Goal: Transaction & Acquisition: Purchase product/service

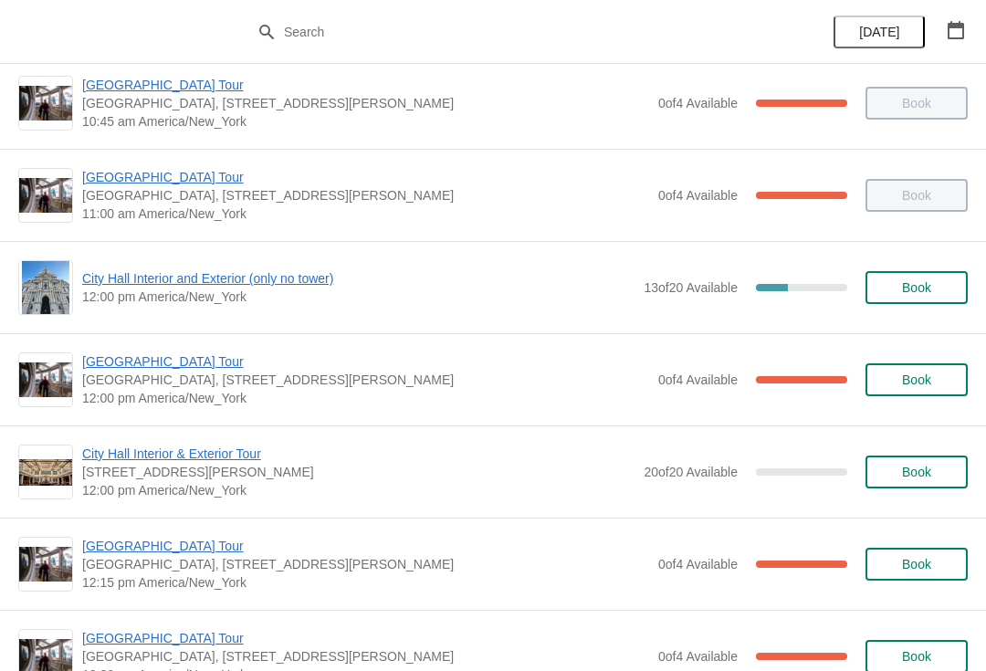
scroll to position [571, 0]
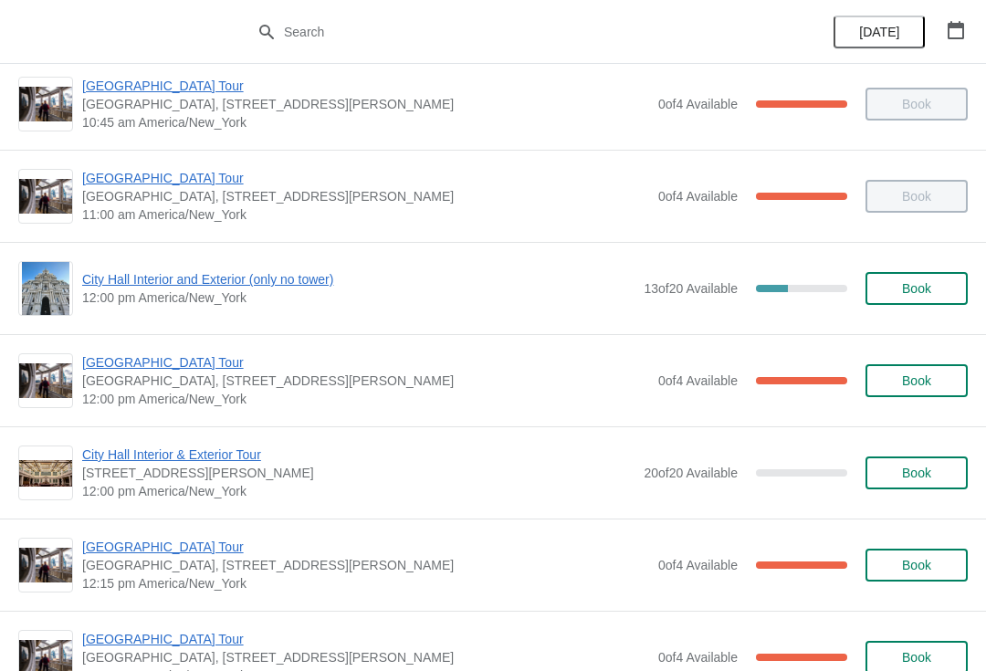
click at [263, 282] on span "City Hall Interior and Exterior (only no tower)" at bounding box center [358, 279] width 552 height 18
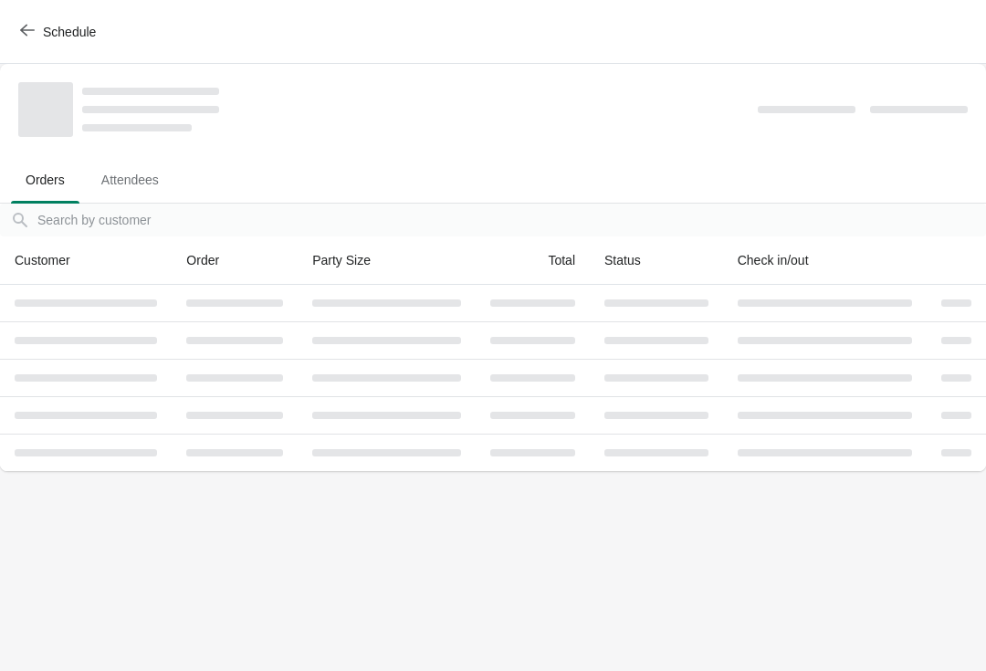
scroll to position [0, 0]
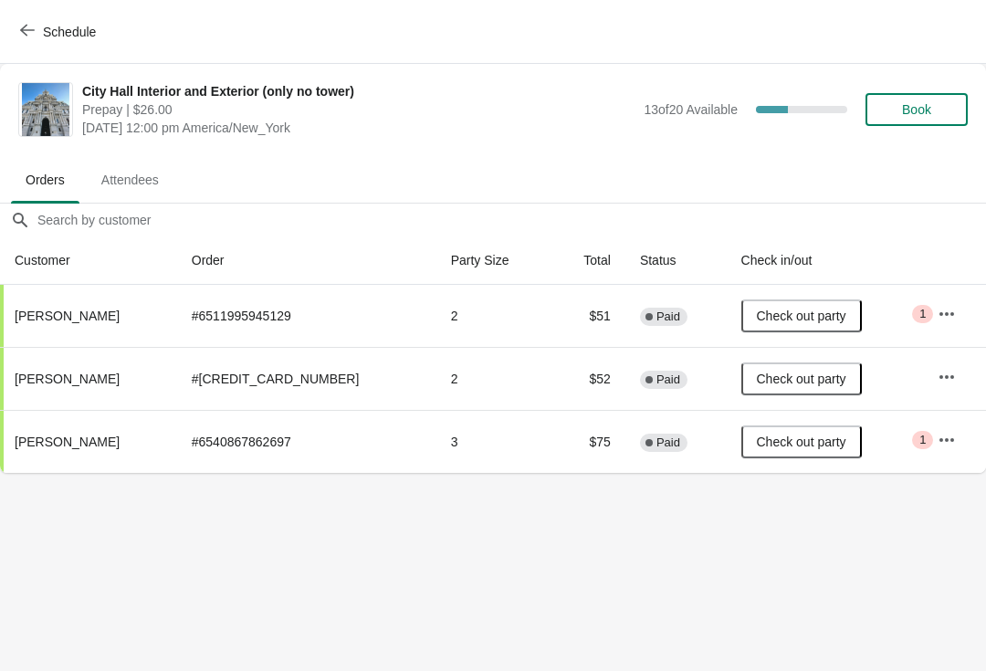
click at [946, 114] on span "Book" at bounding box center [916, 109] width 69 height 15
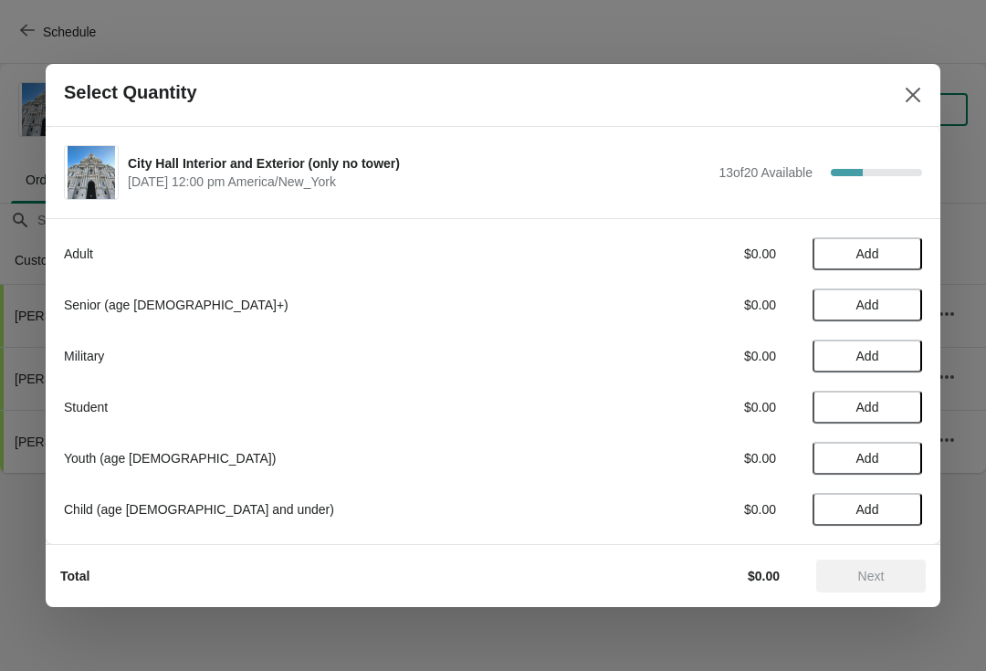
click at [904, 295] on button "Add" at bounding box center [867, 304] width 110 height 33
click at [905, 308] on icon at bounding box center [898, 305] width 19 height 19
click at [887, 576] on span "Next" at bounding box center [871, 576] width 80 height 15
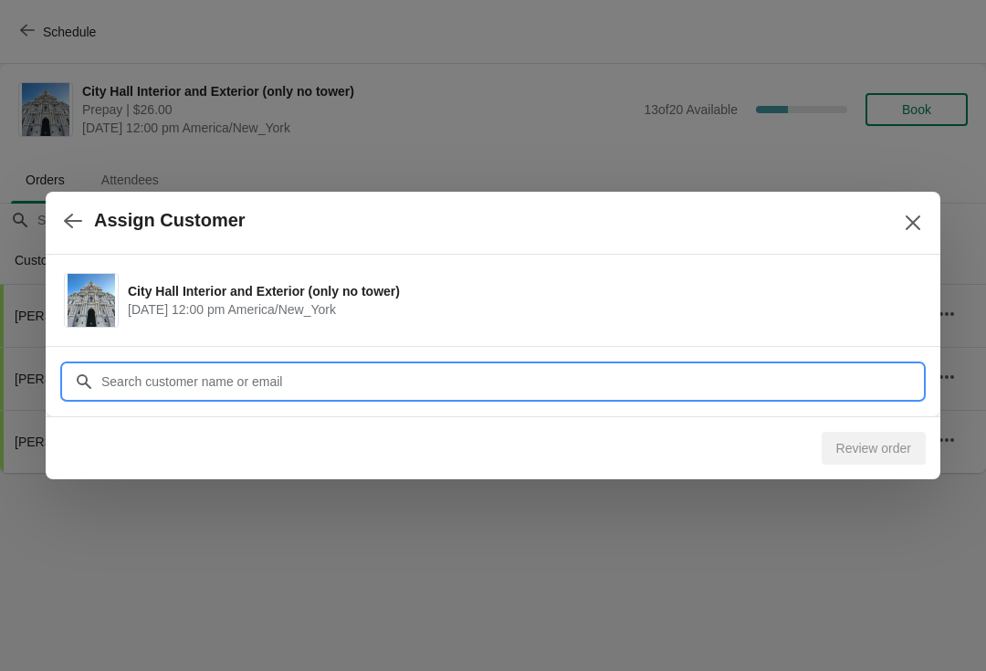
click at [424, 380] on input "Customer" at bounding box center [510, 381] width 821 height 33
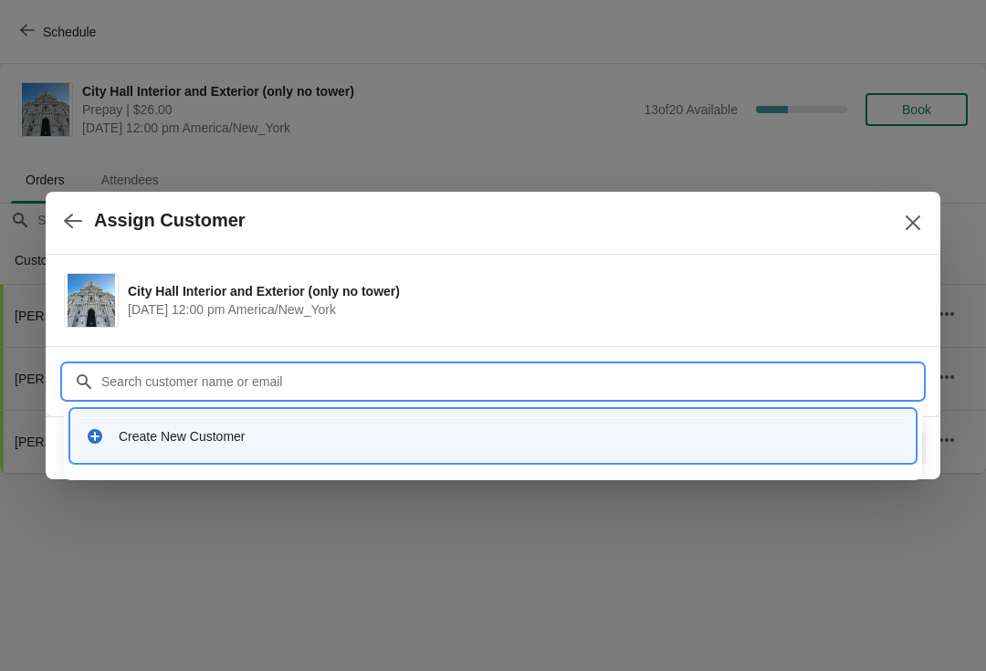
click at [408, 435] on div "Create New Customer" at bounding box center [509, 436] width 781 height 18
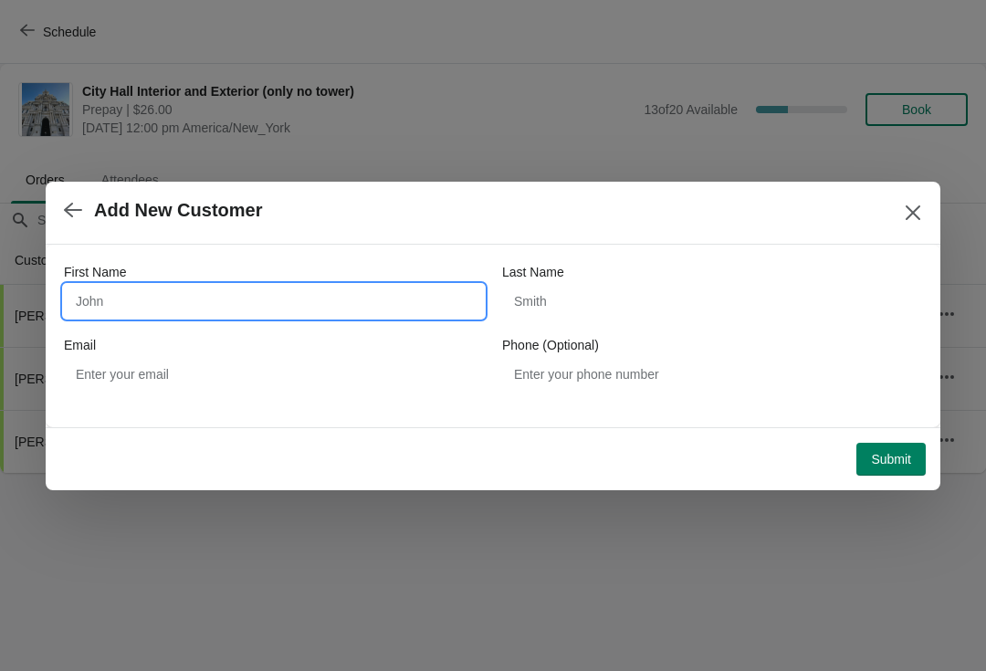
click at [270, 308] on input "First Name" at bounding box center [274, 301] width 420 height 33
type input "[PERSON_NAME]"
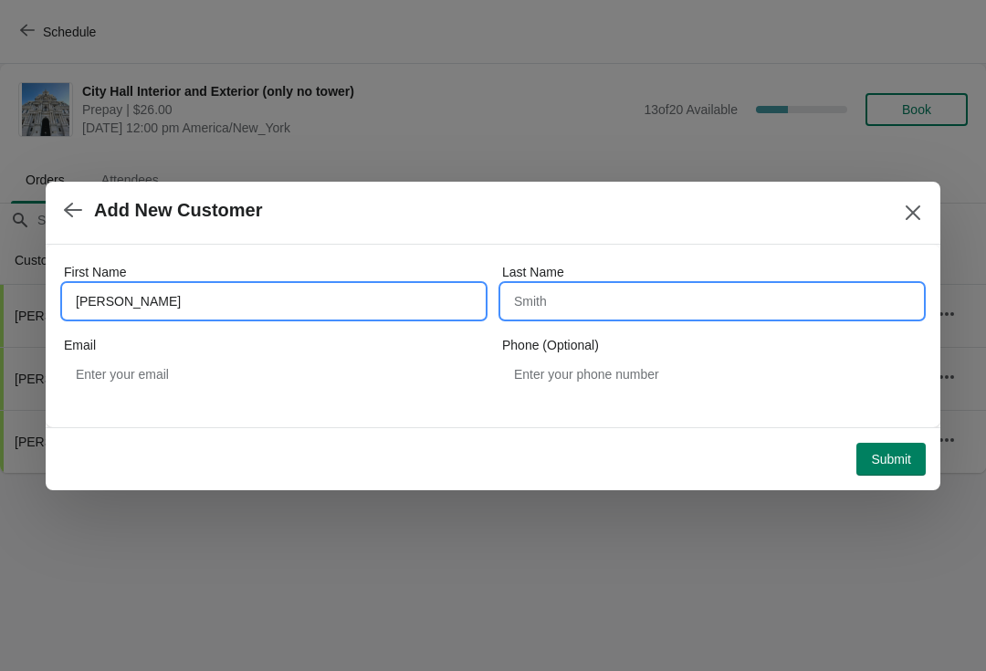
click at [659, 300] on input "Last Name" at bounding box center [712, 301] width 420 height 33
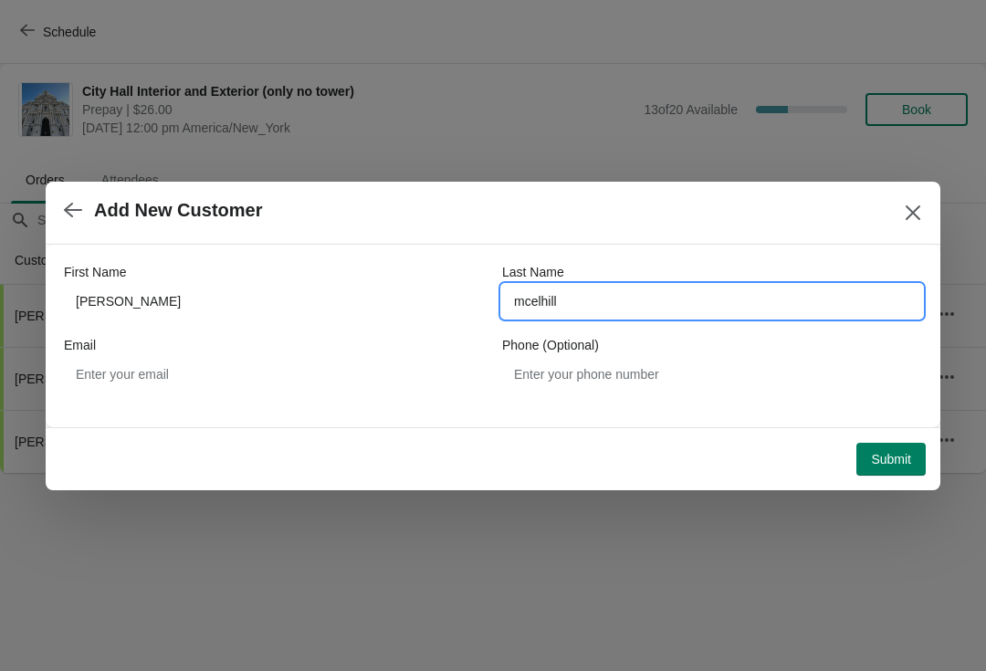
type input "mcelhill"
click at [910, 455] on span "Submit" at bounding box center [891, 459] width 40 height 15
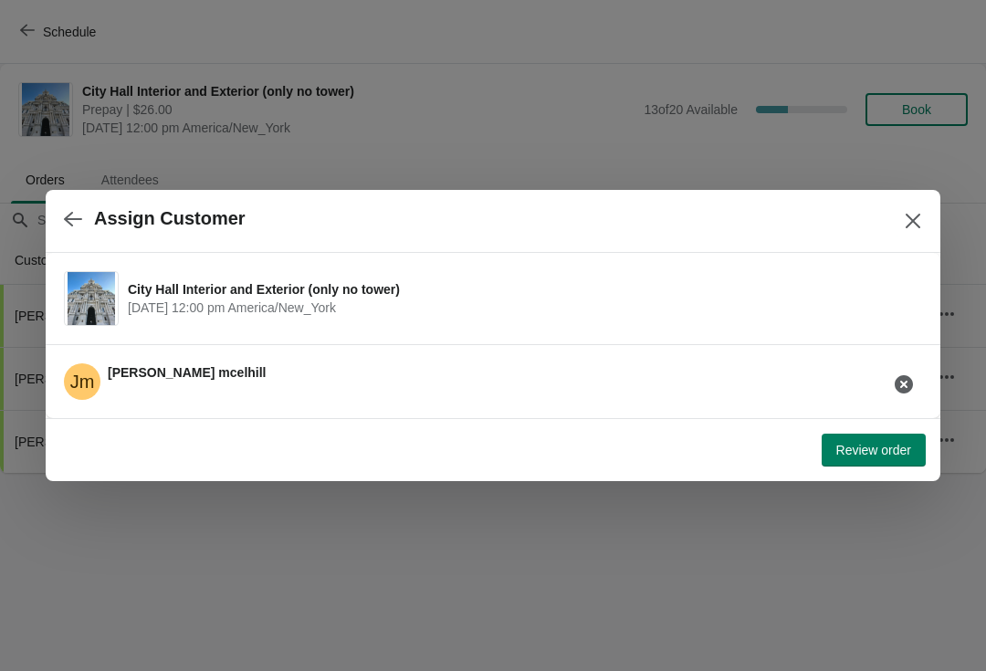
click at [889, 443] on span "Review order" at bounding box center [873, 450] width 75 height 15
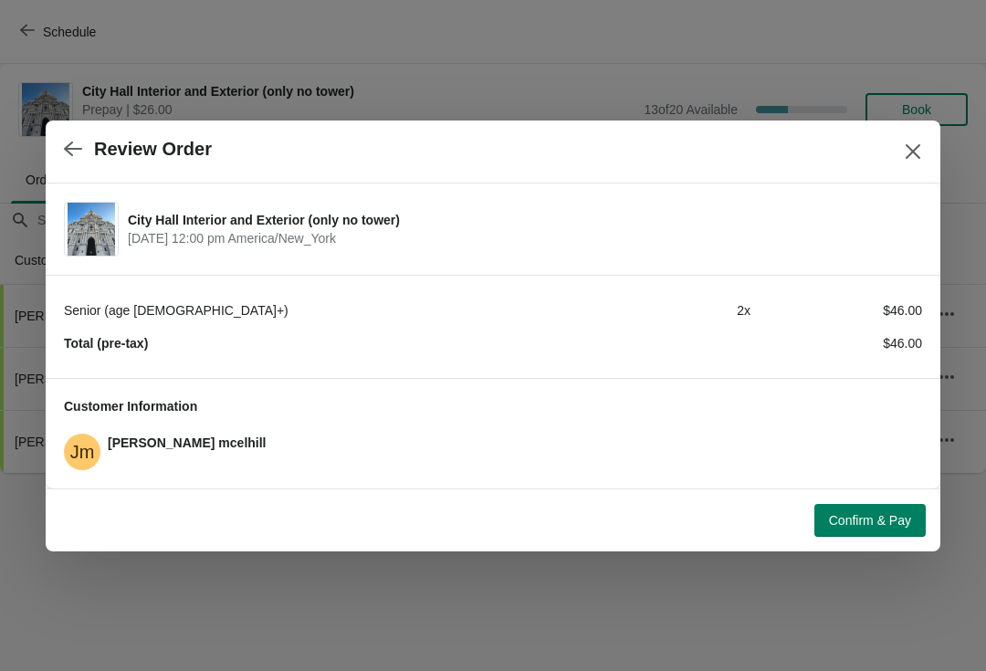
click at [889, 523] on span "Confirm & Pay" at bounding box center [870, 520] width 82 height 15
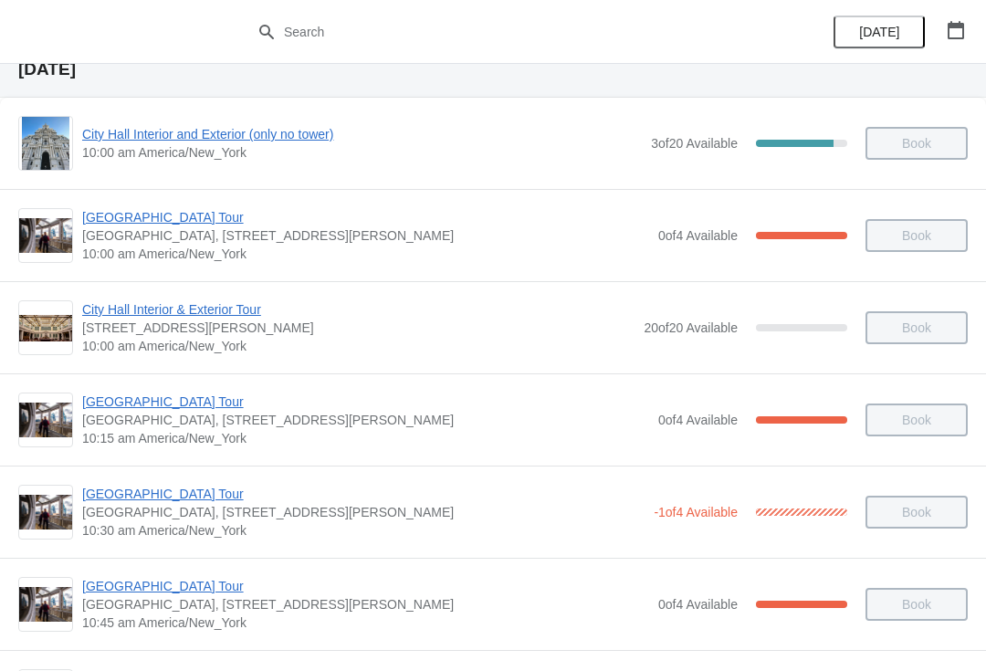
scroll to position [70, 0]
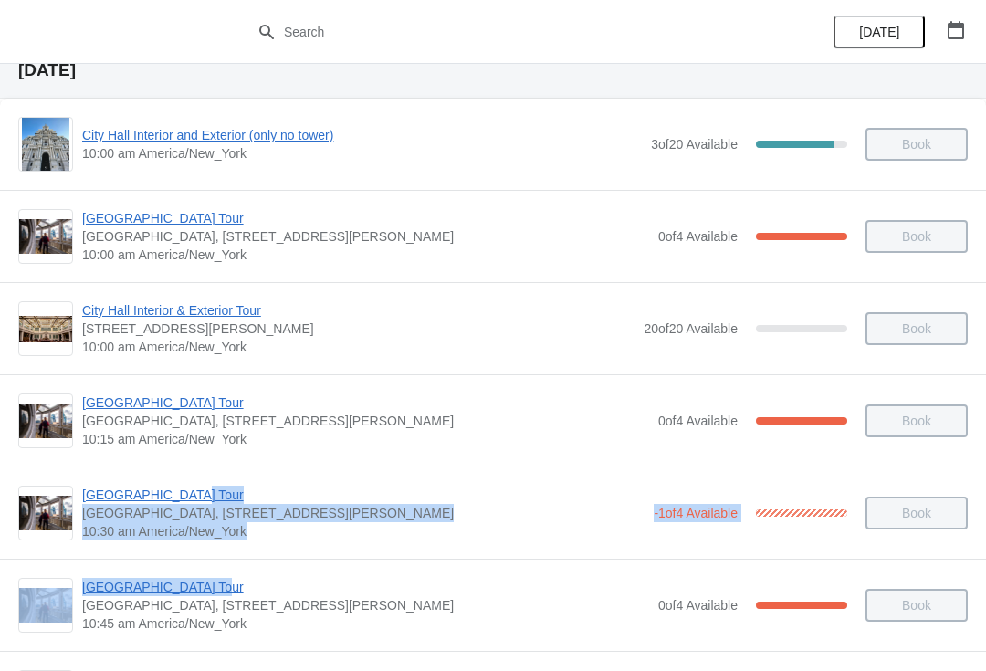
click at [559, 573] on div "City Hall Tower Tour City Hall Visitor Center, 1400 John F Kennedy Boulevard Su…" at bounding box center [493, 605] width 986 height 92
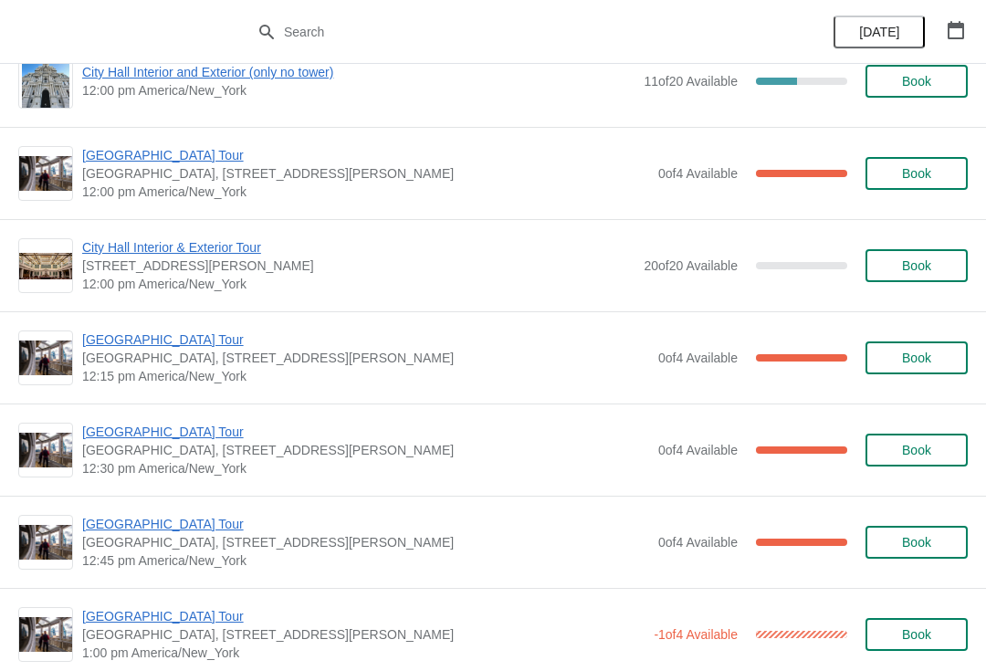
scroll to position [779, 0]
